Goal: Information Seeking & Learning: Understand process/instructions

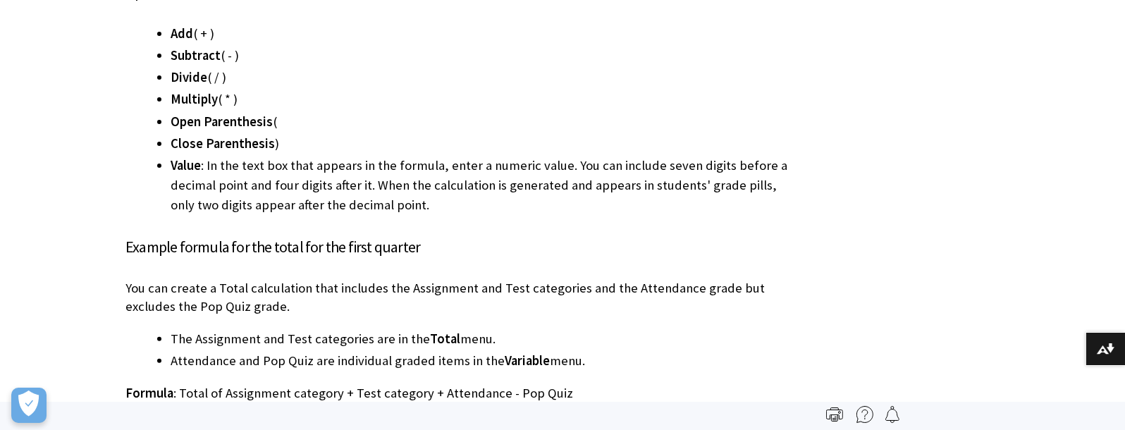
scroll to position [6412, 0]
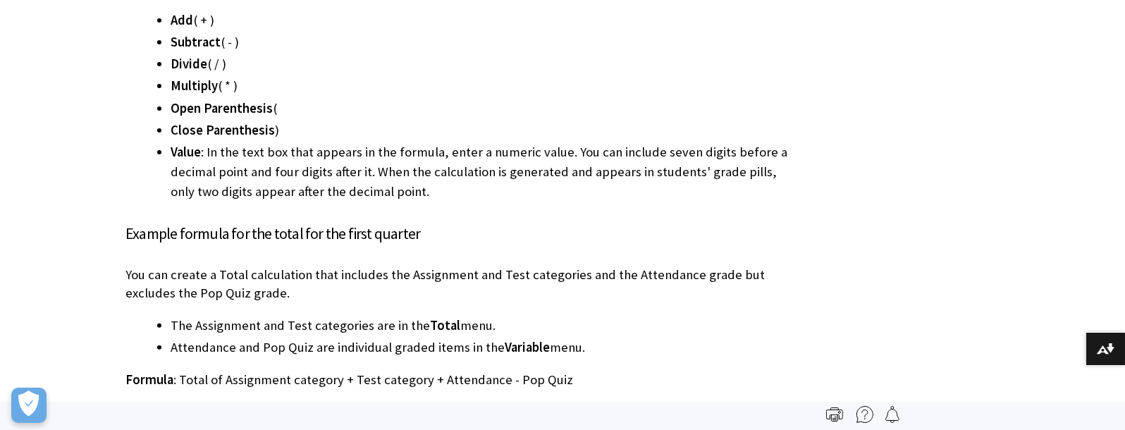
drag, startPoint x: 404, startPoint y: 160, endPoint x: 845, endPoint y: 160, distance: 441.4
drag, startPoint x: 900, startPoint y: 163, endPoint x: 880, endPoint y: 181, distance: 26.5
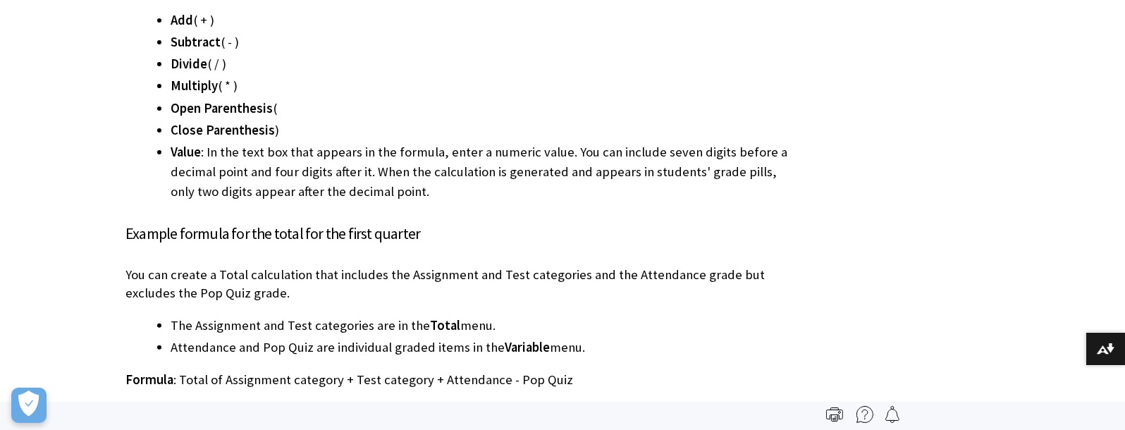
drag, startPoint x: 323, startPoint y: 287, endPoint x: 444, endPoint y: 288, distance: 120.6
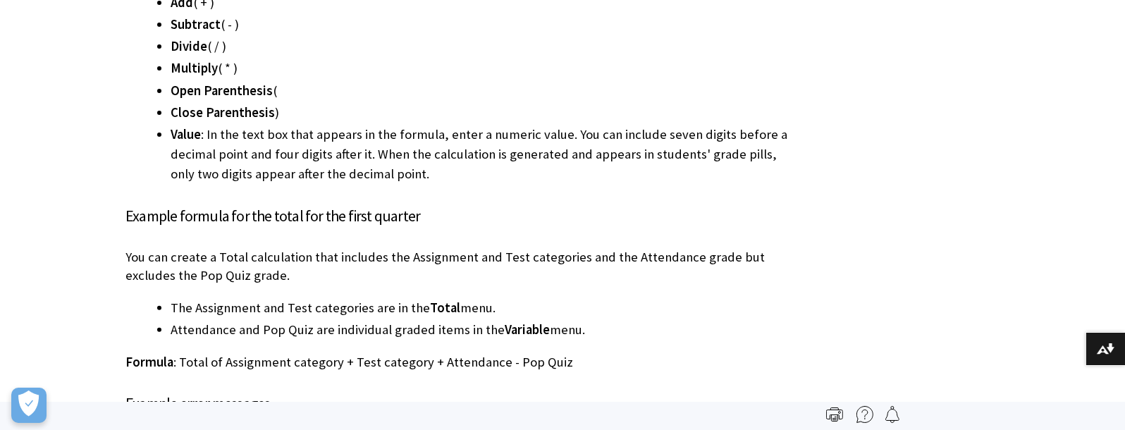
scroll to position [6426, 0]
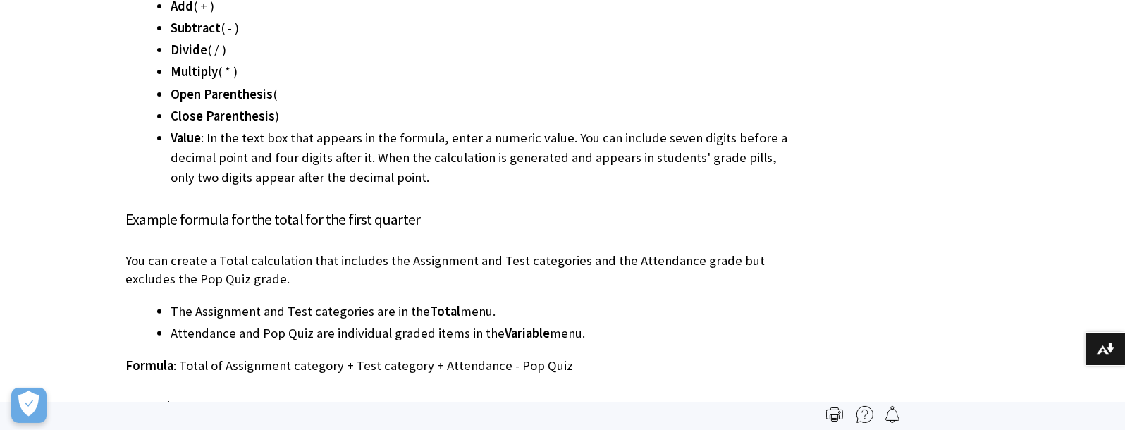
drag, startPoint x: 243, startPoint y: 276, endPoint x: 787, endPoint y: 284, distance: 544.4
drag, startPoint x: 214, startPoint y: 286, endPoint x: 403, endPoint y: 293, distance: 188.4
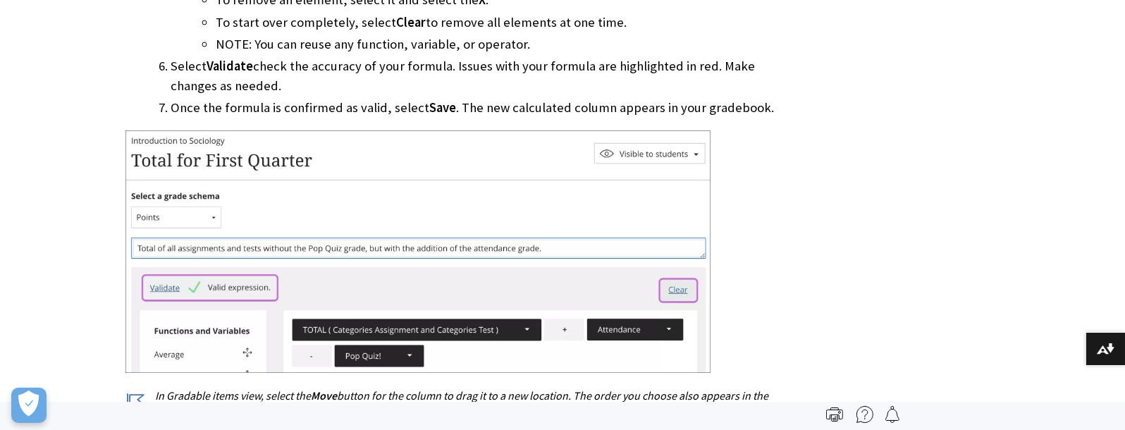
scroll to position [5608, 0]
